Goal: Information Seeking & Learning: Learn about a topic

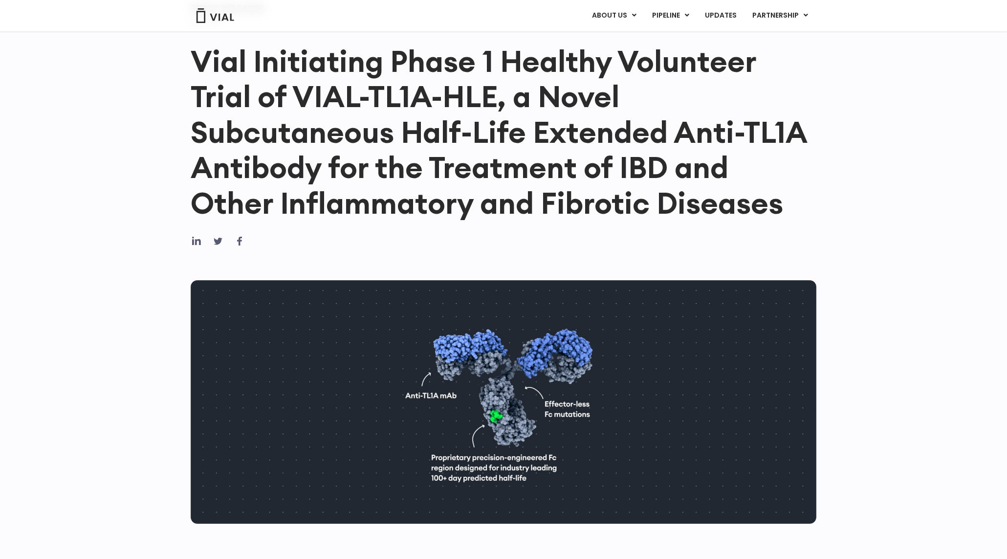
scroll to position [99, 0]
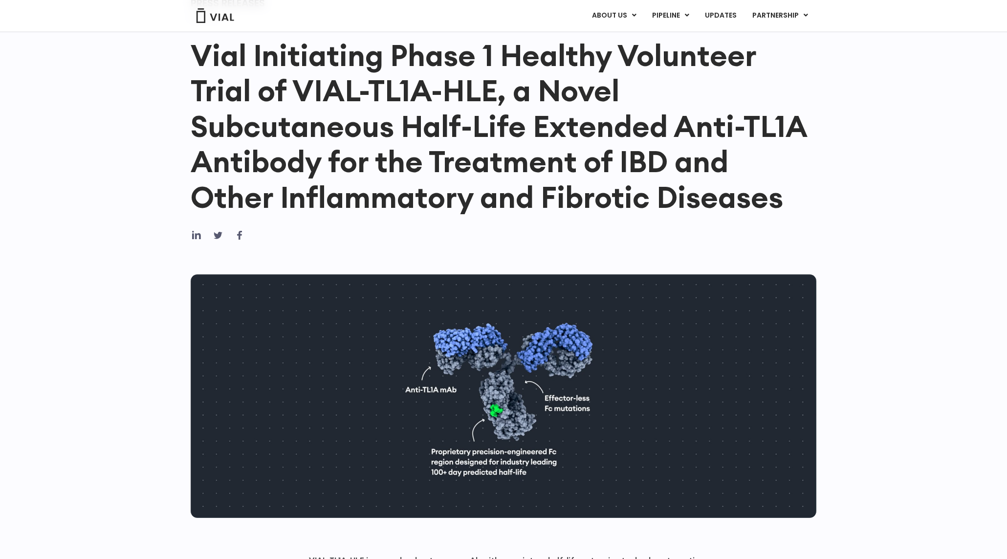
click at [459, 455] on img at bounding box center [504, 395] width 626 height 243
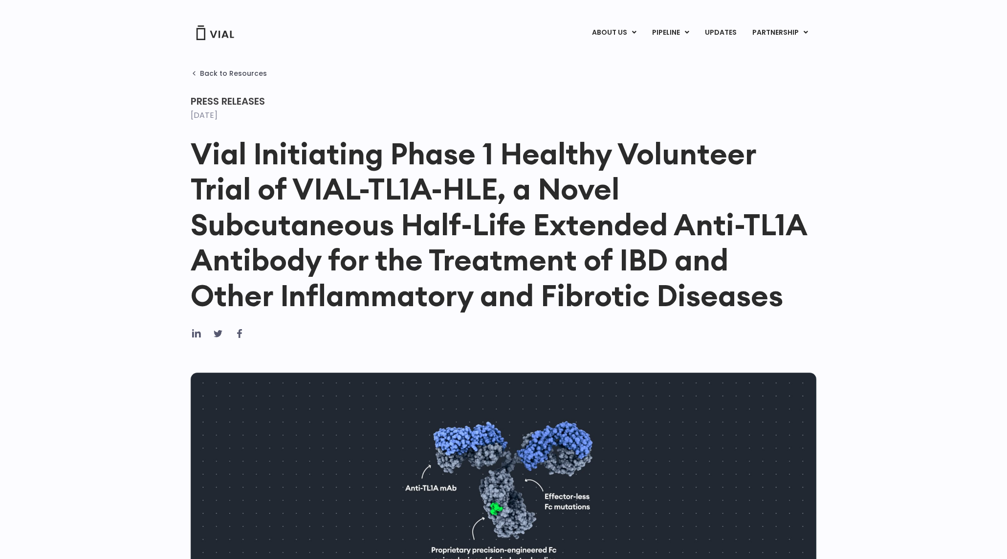
scroll to position [0, 0]
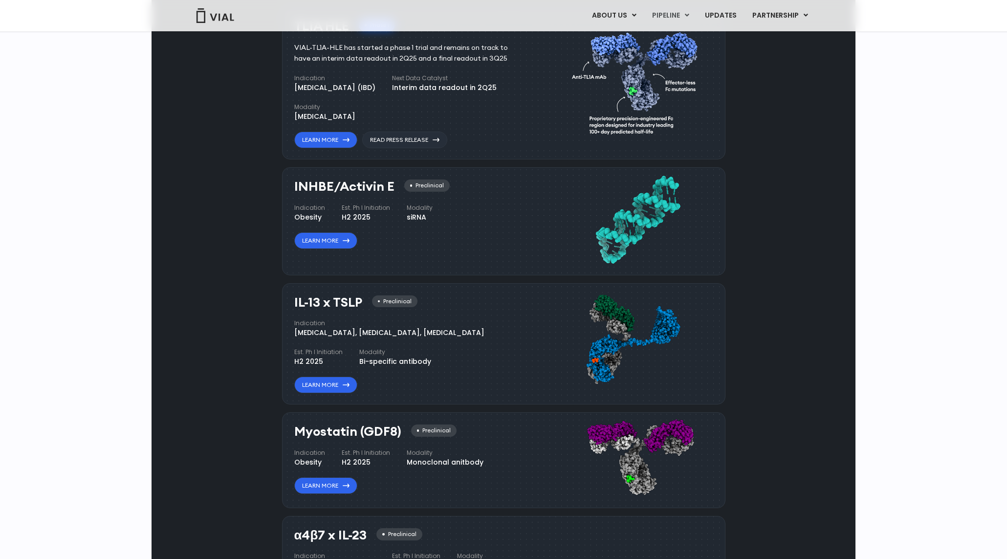
scroll to position [489, 0]
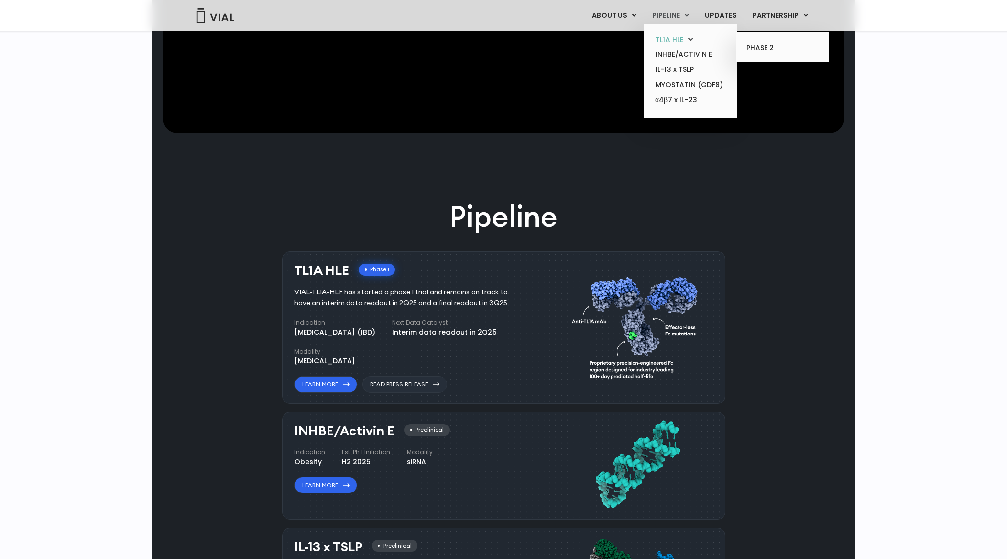
click at [690, 37] on link "TL1A HLE" at bounding box center [691, 39] width 86 height 15
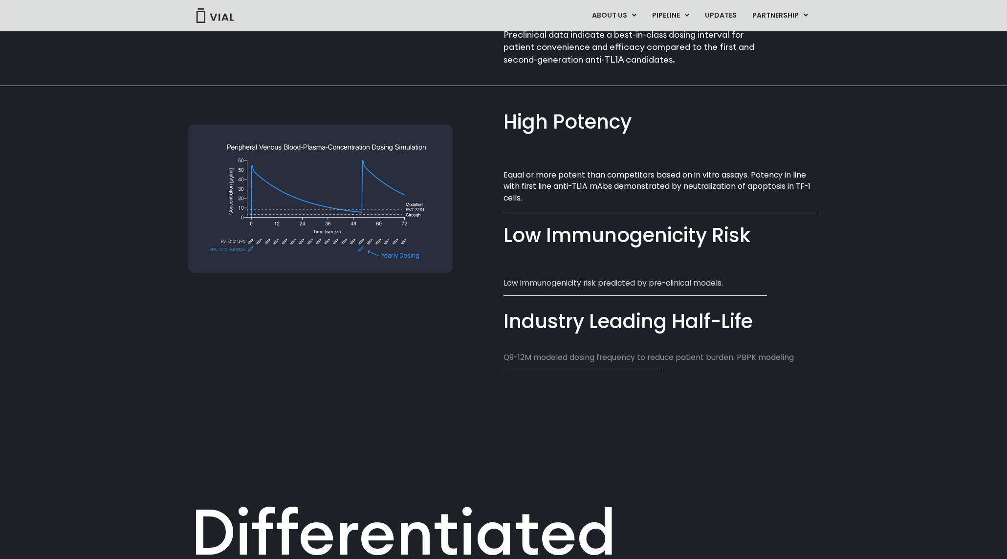
scroll to position [782, 0]
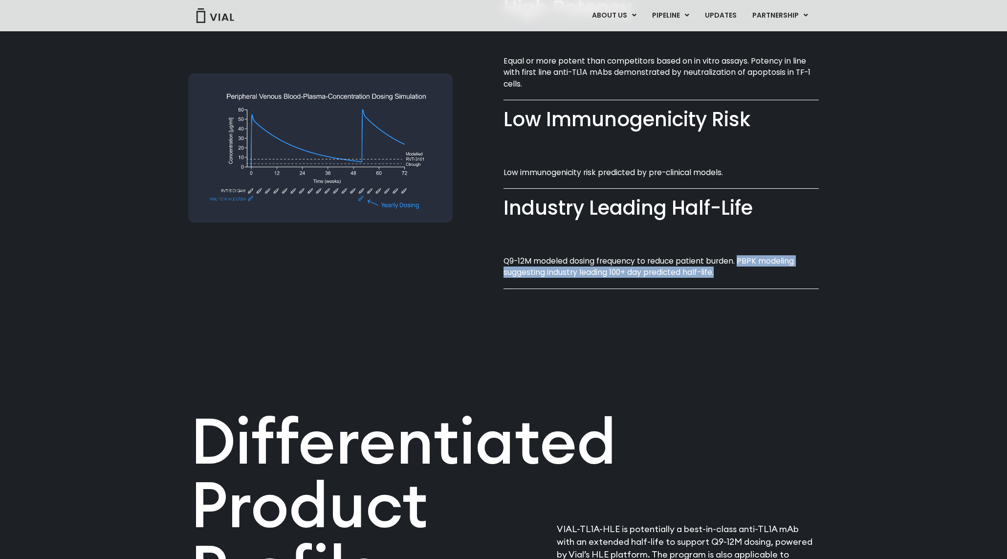
drag, startPoint x: 722, startPoint y: 274, endPoint x: 738, endPoint y: 262, distance: 19.9
click at [738, 262] on p "Q9-12M modeled dosing frequency to reduce patient burden. PBPK modeling suggest…" at bounding box center [660, 266] width 315 height 23
copy p "PBPK modeling suggesting industry leading 100+ day predicted half-life.​"
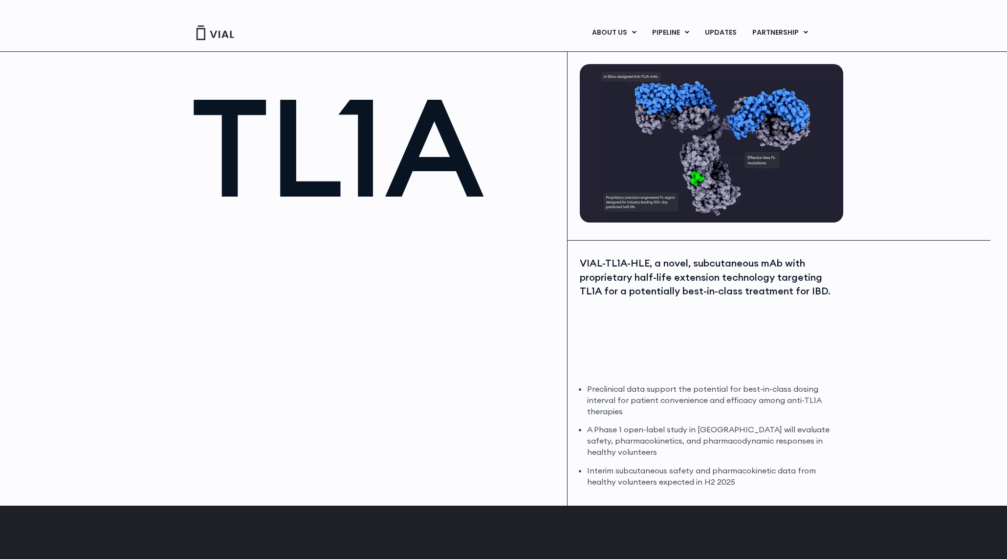
scroll to position [0, 0]
